Goal: Navigation & Orientation: Find specific page/section

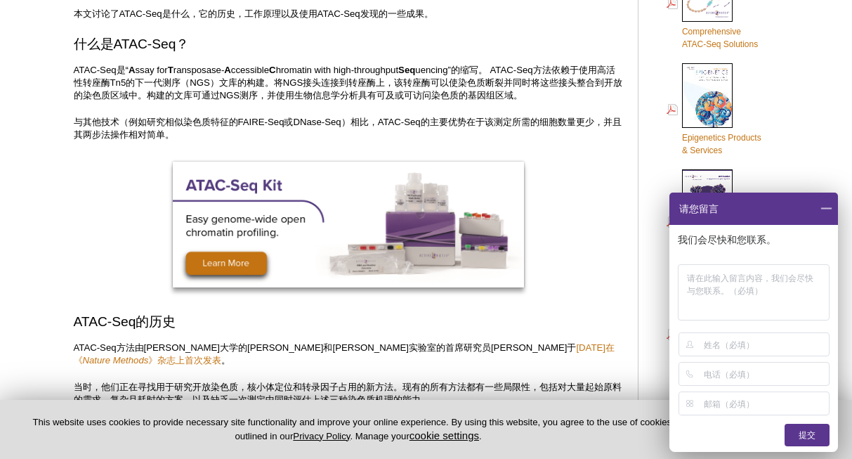
click at [830, 204] on span at bounding box center [826, 209] width 24 height 32
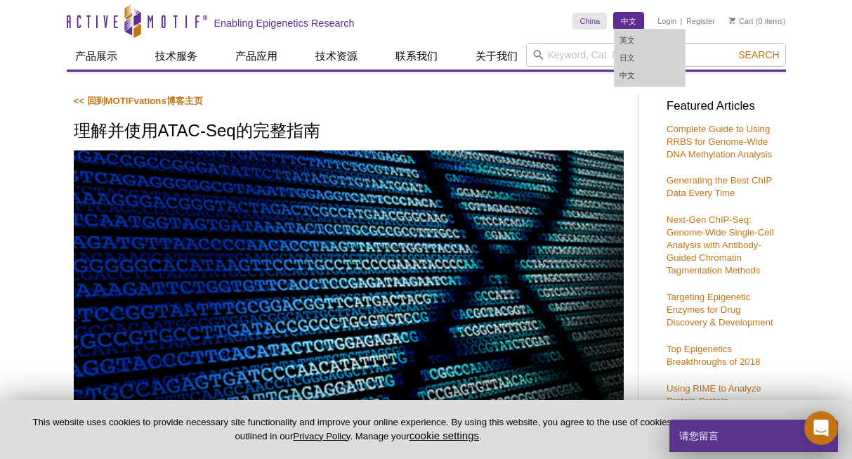
click at [627, 25] on link "中文" at bounding box center [629, 21] width 30 height 17
click at [625, 22] on link "中文" at bounding box center [629, 21] width 30 height 17
click at [625, 18] on link "中文" at bounding box center [629, 21] width 30 height 17
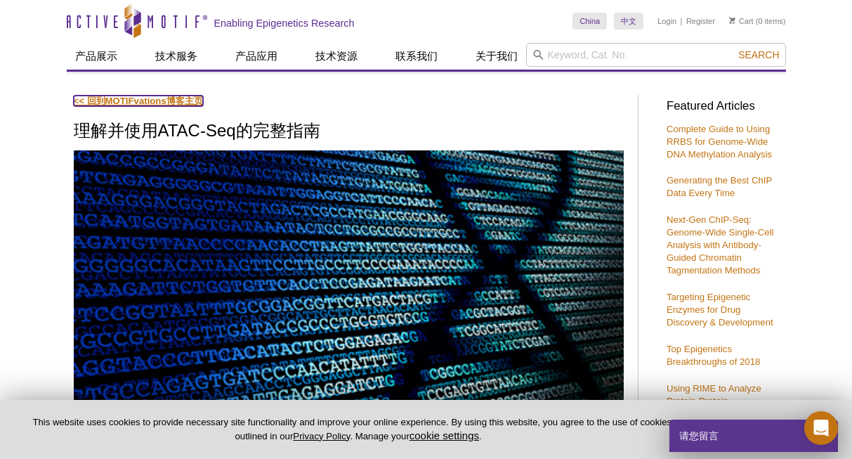
click at [105, 103] on link "<< 回到MOTIFvations博客主页" at bounding box center [138, 101] width 129 height 11
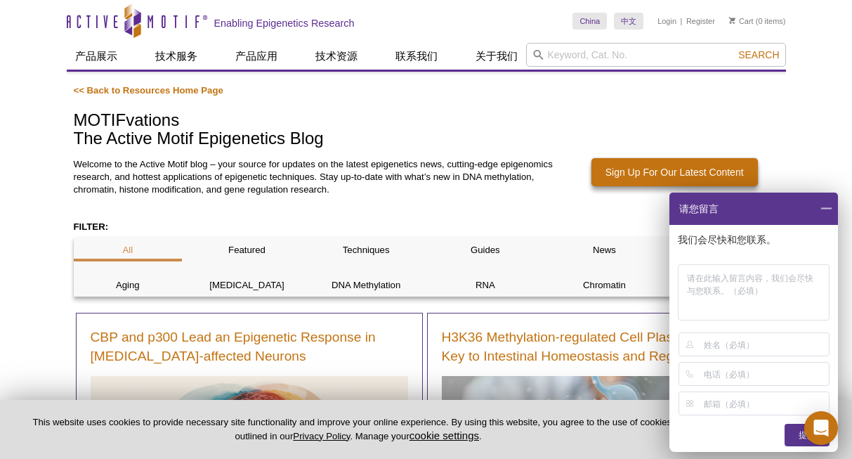
click at [826, 207] on span at bounding box center [826, 209] width 24 height 32
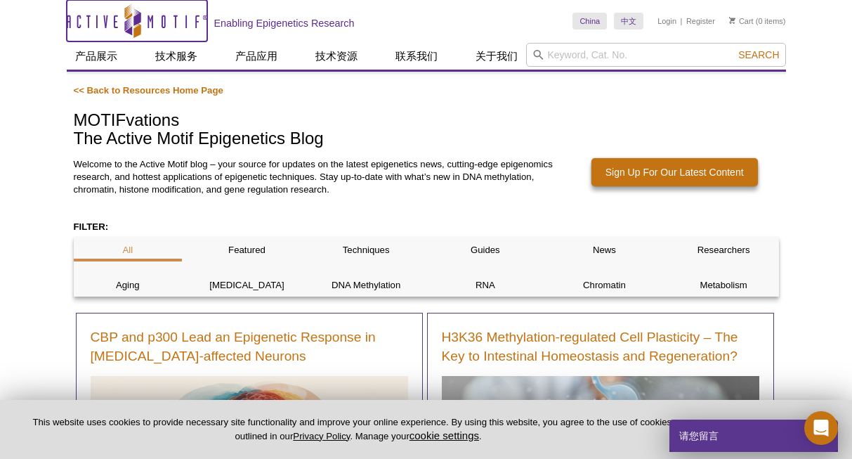
click at [167, 28] on icon "Active Motif Logo" at bounding box center [137, 21] width 141 height 34
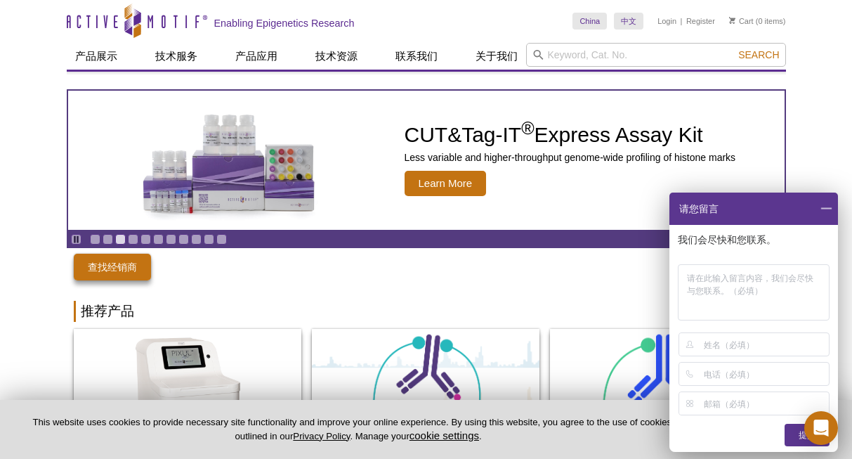
click at [830, 205] on span at bounding box center [826, 209] width 24 height 32
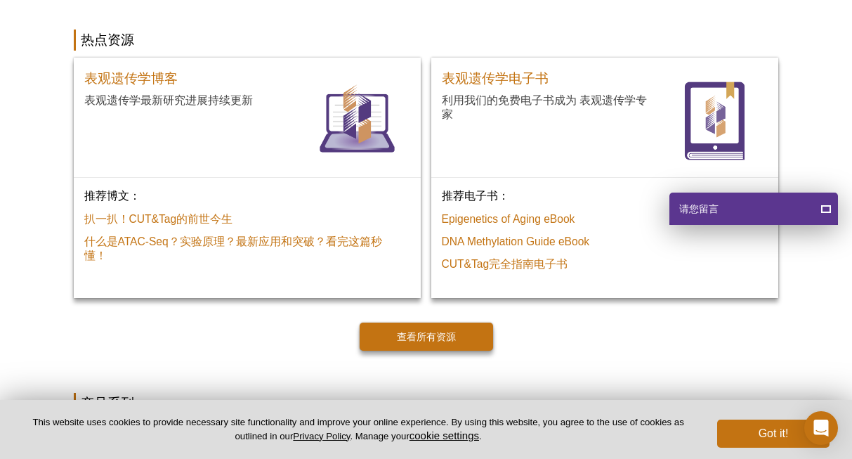
scroll to position [959, 0]
click at [443, 334] on link "查看所有资源" at bounding box center [427, 337] width 134 height 28
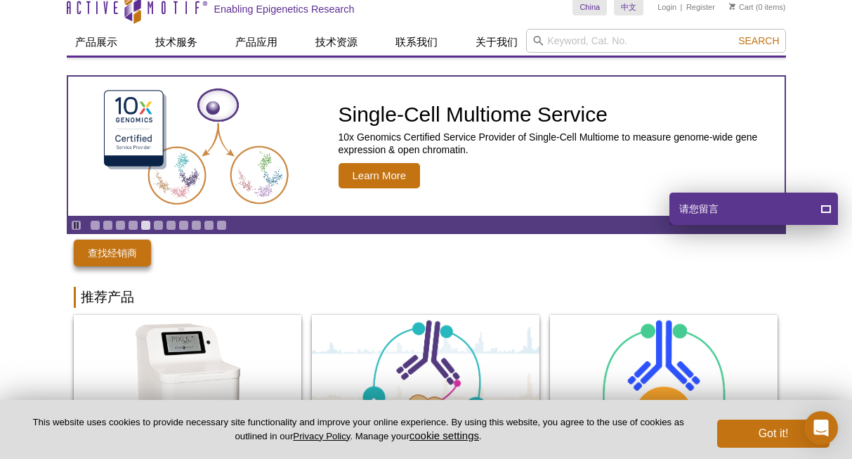
scroll to position [0, 0]
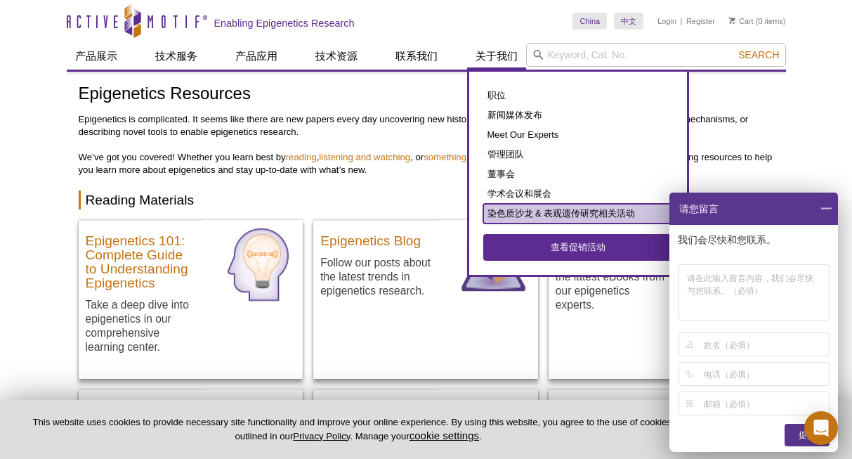
click at [514, 216] on link "染色质沙龙 & 表观遗传研究相关活动" at bounding box center [578, 214] width 190 height 20
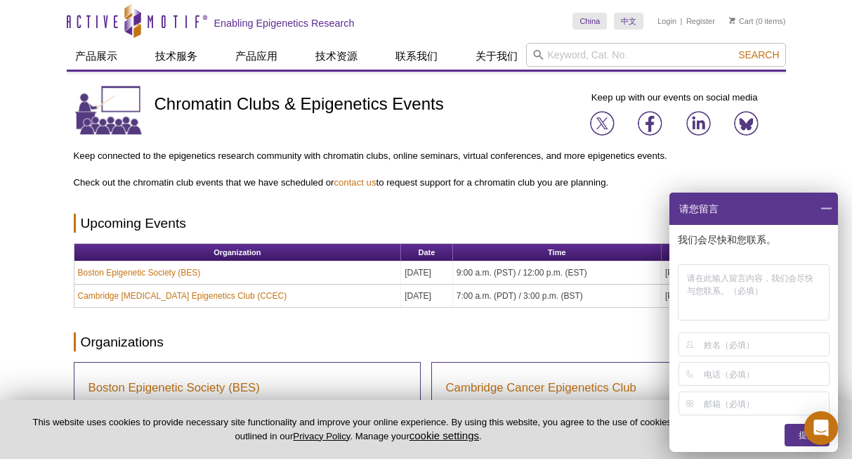
click at [825, 209] on span at bounding box center [826, 209] width 24 height 32
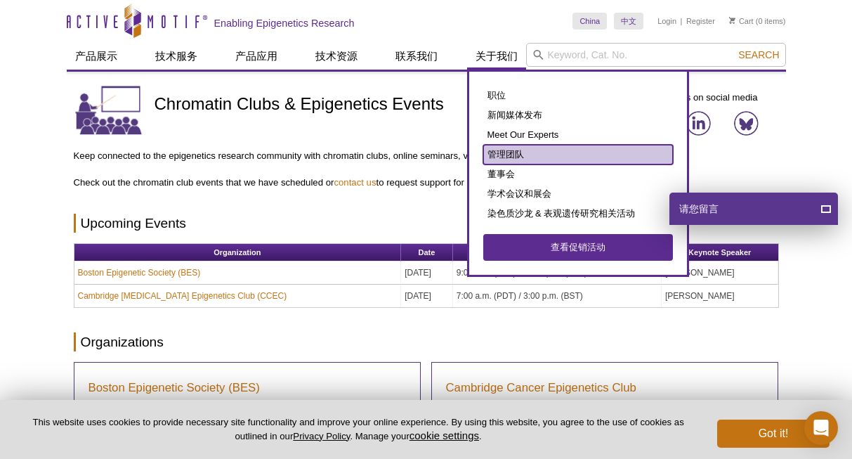
click at [522, 154] on link "管理团队" at bounding box center [578, 155] width 190 height 20
